Goal: Book appointment/travel/reservation

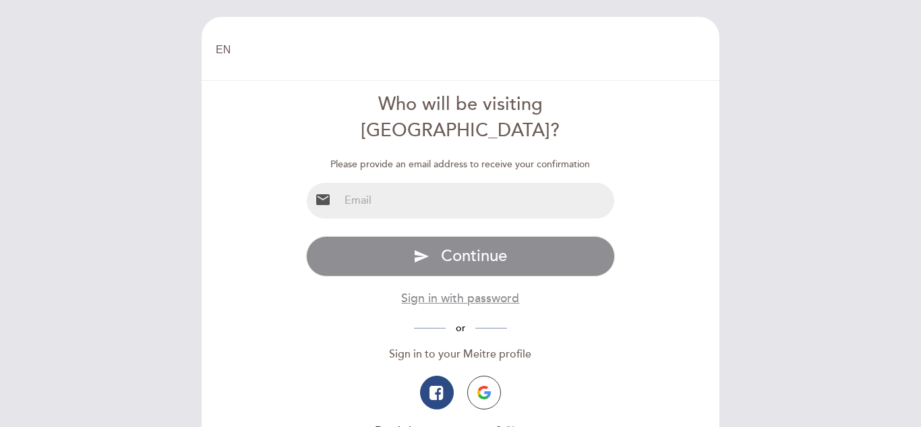
click at [466, 183] on input "email" at bounding box center [477, 201] width 276 height 36
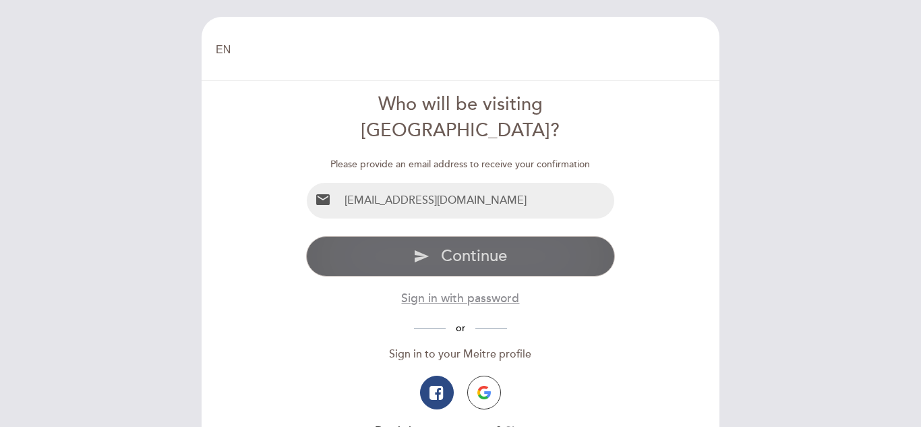
type input "[EMAIL_ADDRESS][DOMAIN_NAME]"
click at [503, 246] on span "Continue" at bounding box center [474, 256] width 66 height 20
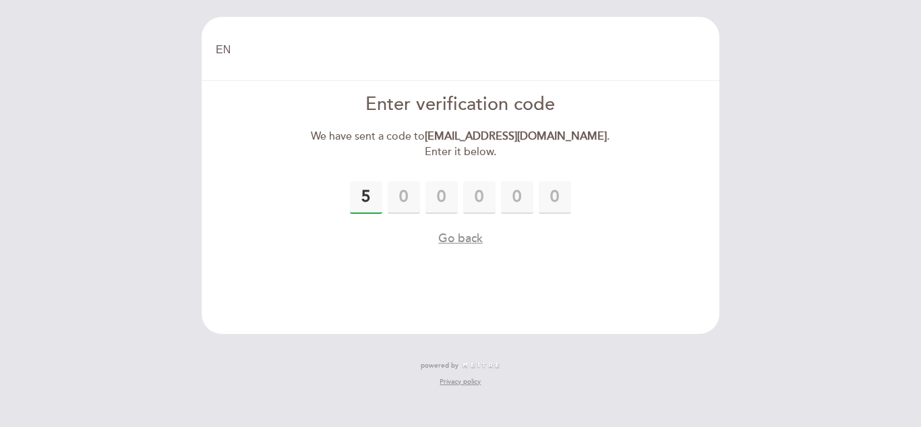
type input "5"
type input "4"
type input "8"
type input "2"
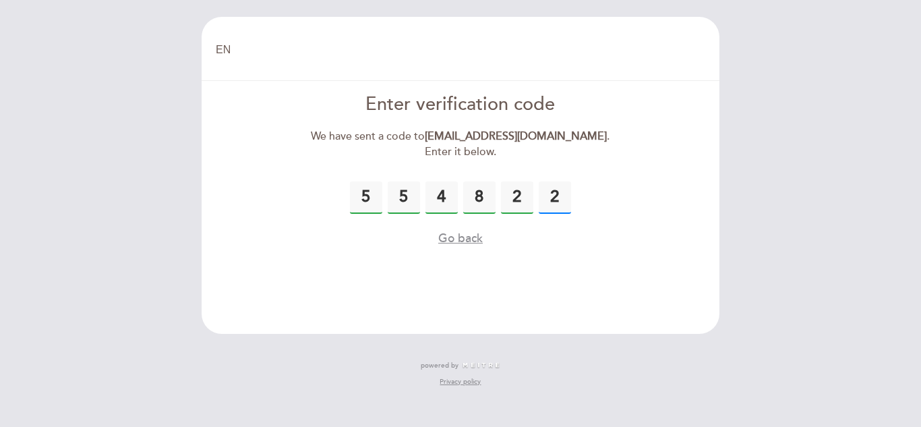
type input "2"
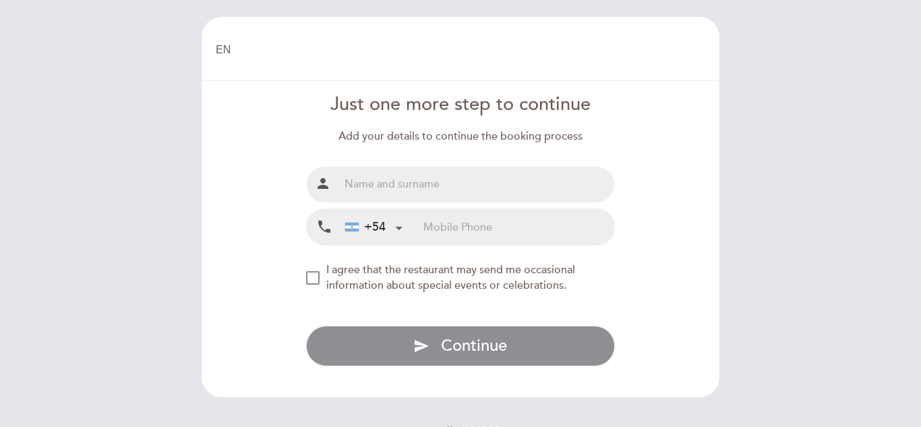
click at [406, 180] on input "text" at bounding box center [477, 185] width 276 height 36
type input "[PERSON_NAME]"
click at [447, 229] on input "tel" at bounding box center [519, 227] width 191 height 36
type input "3468547787"
click at [303, 274] on form "Just one more step to continue Add your details to continue the booking process…" at bounding box center [460, 229] width 499 height 274
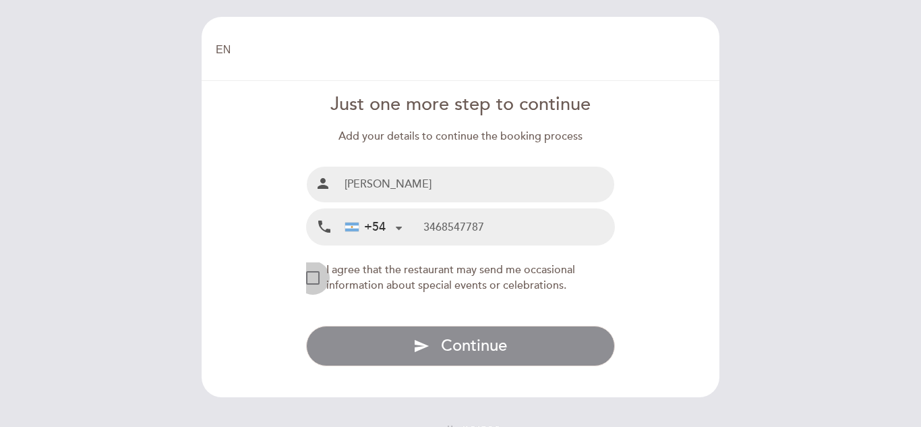
click at [308, 278] on div "NEW_MODAL_AGREE_RESTAURANT_SEND_OCCASIONAL_INFO" at bounding box center [312, 277] width 13 height 13
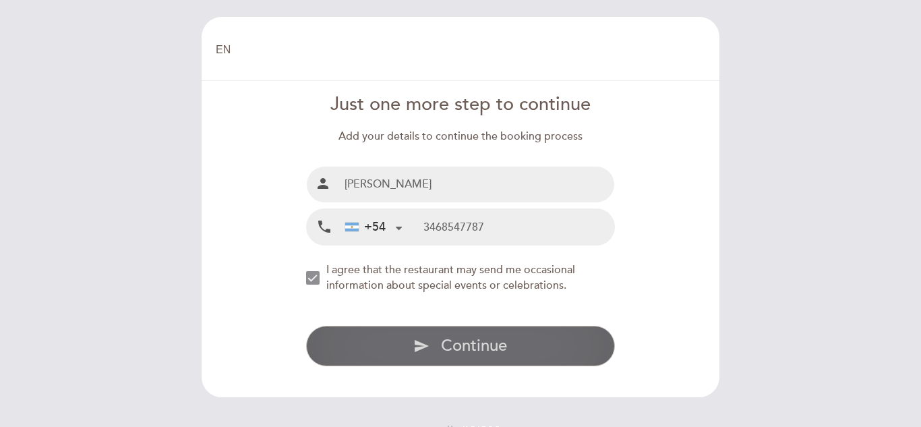
click at [430, 345] on icon "send" at bounding box center [421, 346] width 16 height 16
